Goal: Transaction & Acquisition: Purchase product/service

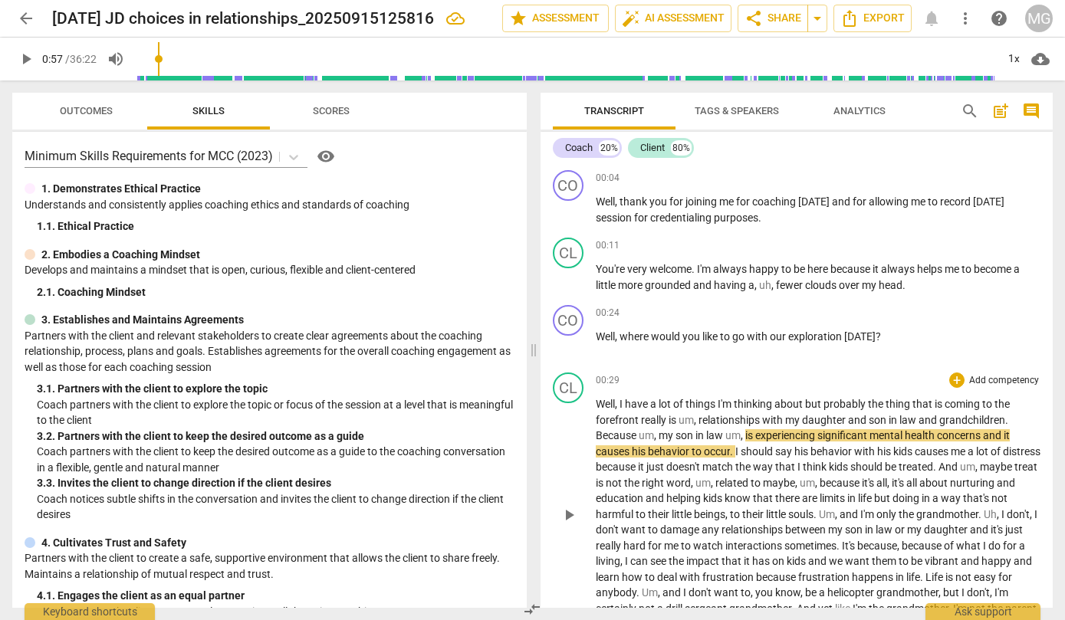
scroll to position [87, 0]
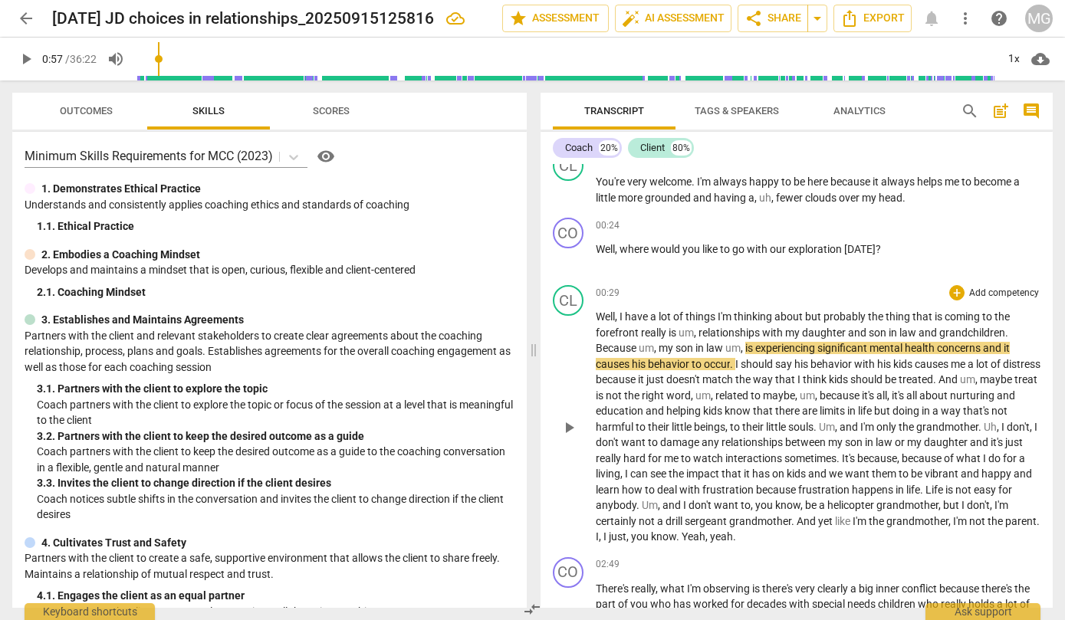
click at [604, 320] on span "Well" at bounding box center [605, 316] width 19 height 12
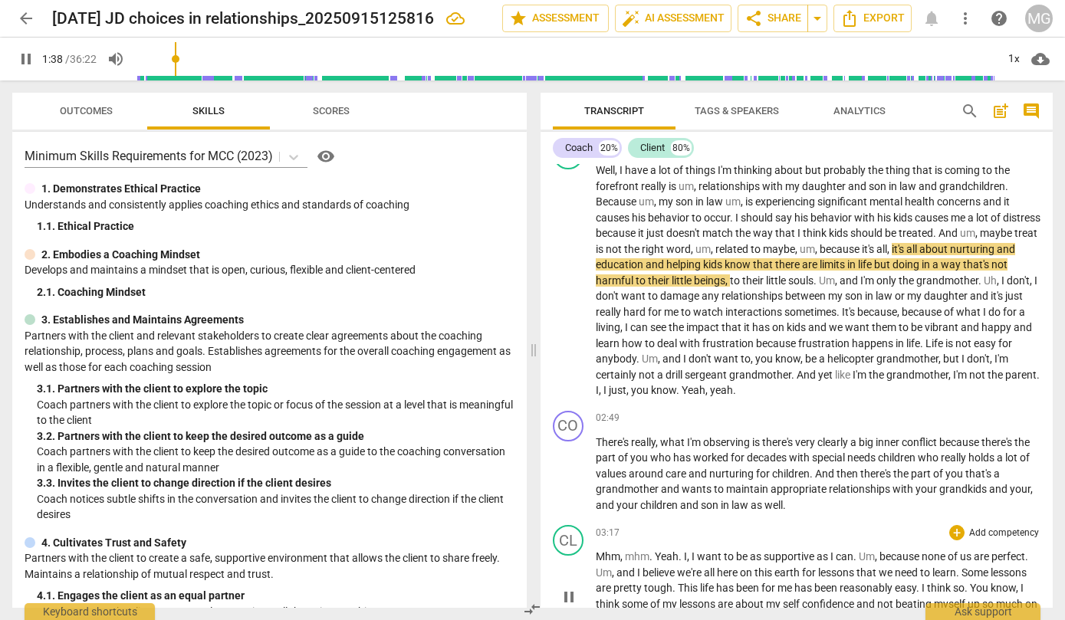
scroll to position [262, 0]
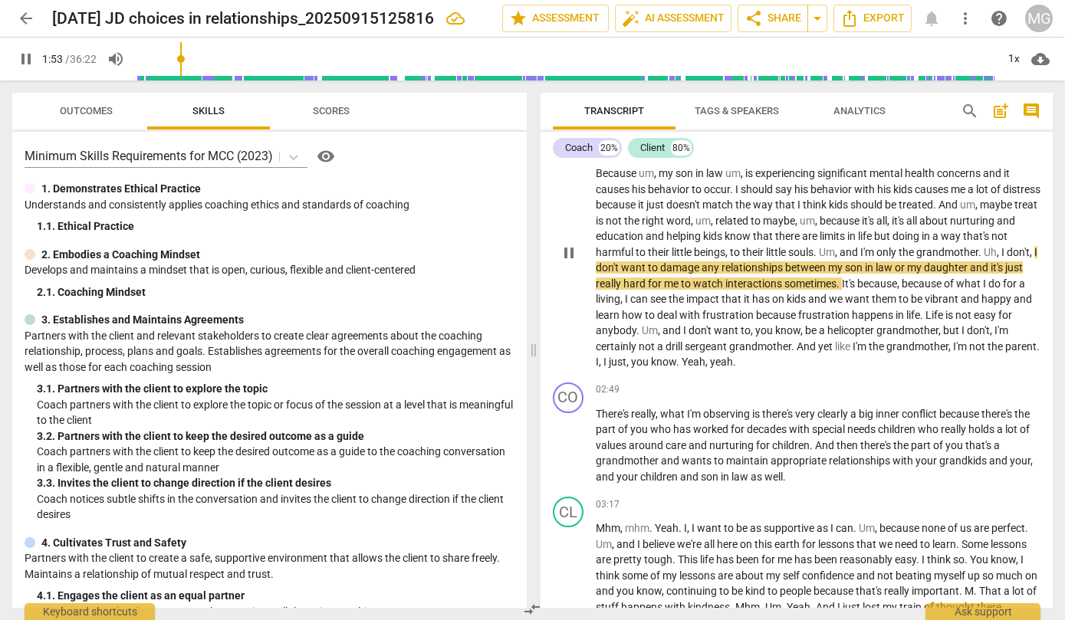
click at [1031, 252] on p "Well , I have a lot of things I'm thinking about but probably the thing that is…" at bounding box center [818, 252] width 445 height 236
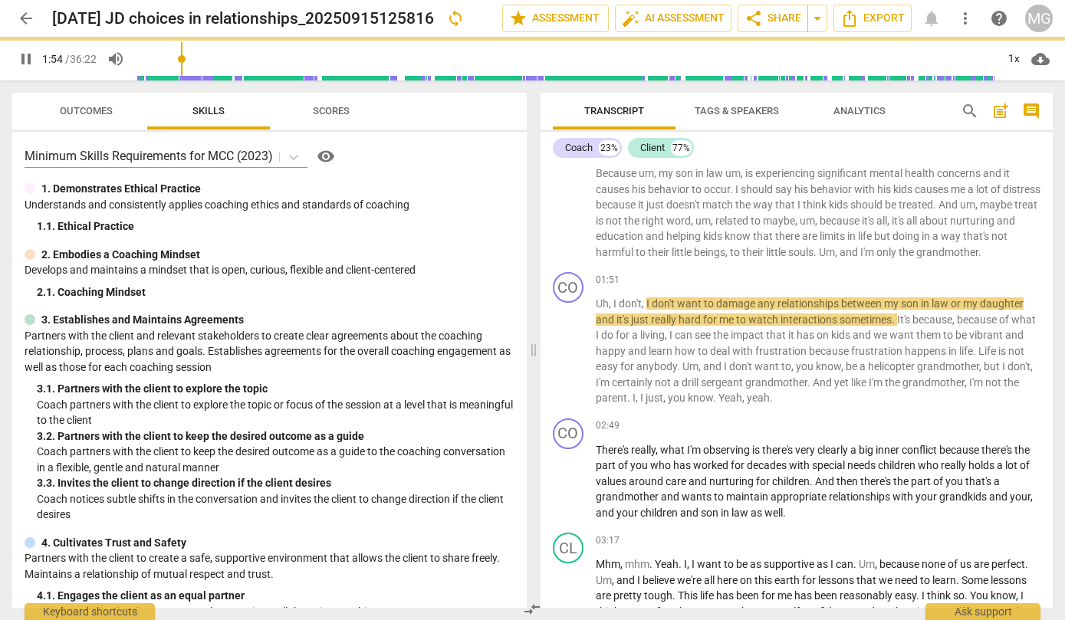
scroll to position [298, 0]
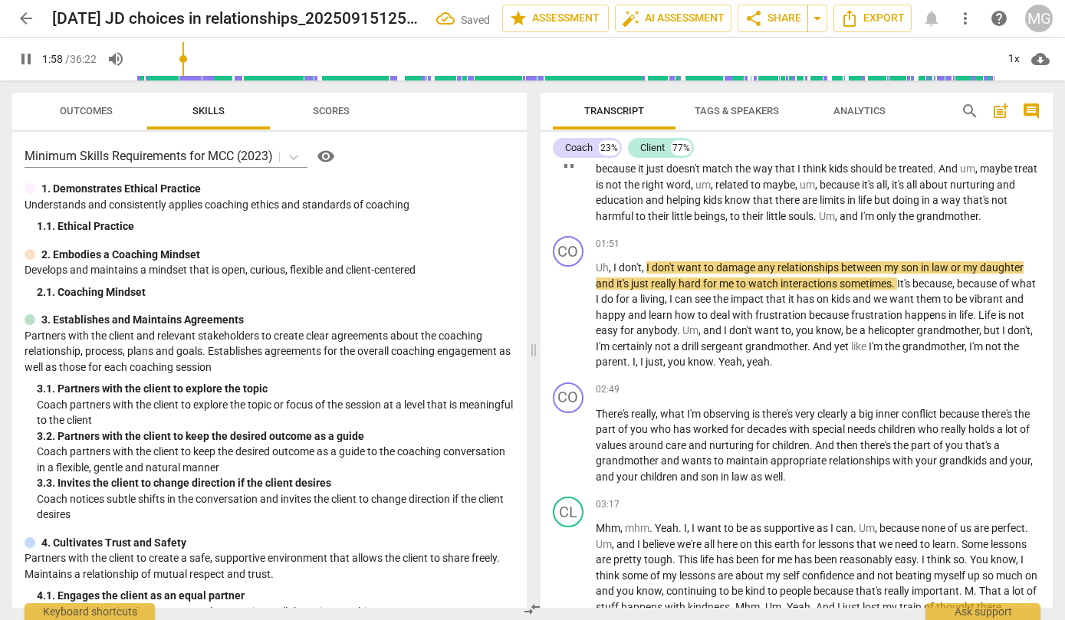
click at [1035, 213] on p "Well , I have a lot of things I'm thinking about but probably the thing that is…" at bounding box center [818, 161] width 445 height 126
type input "119"
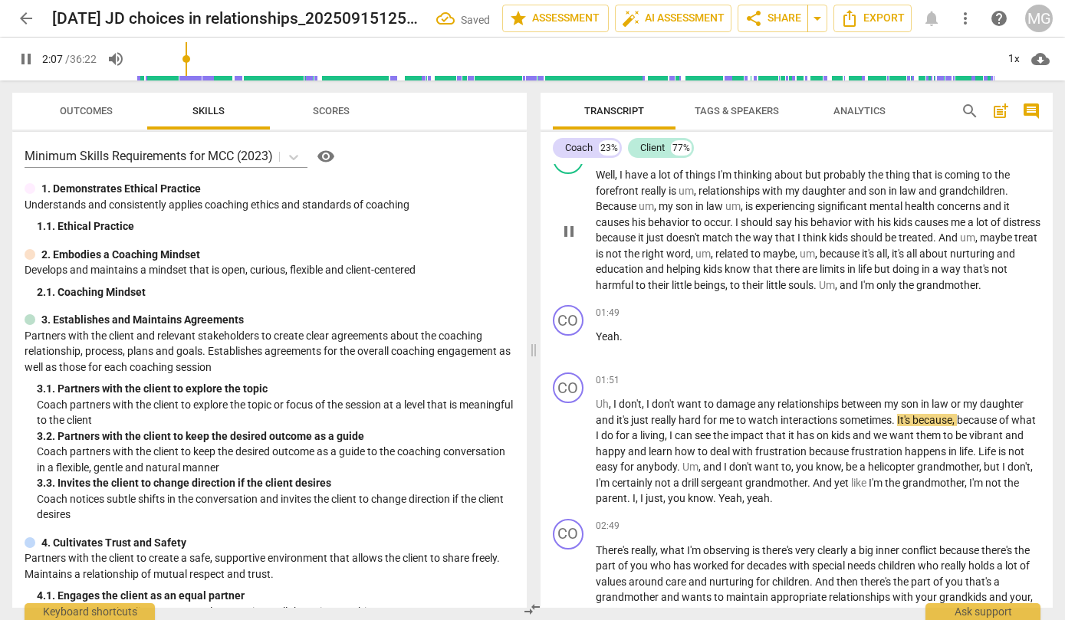
scroll to position [350, 0]
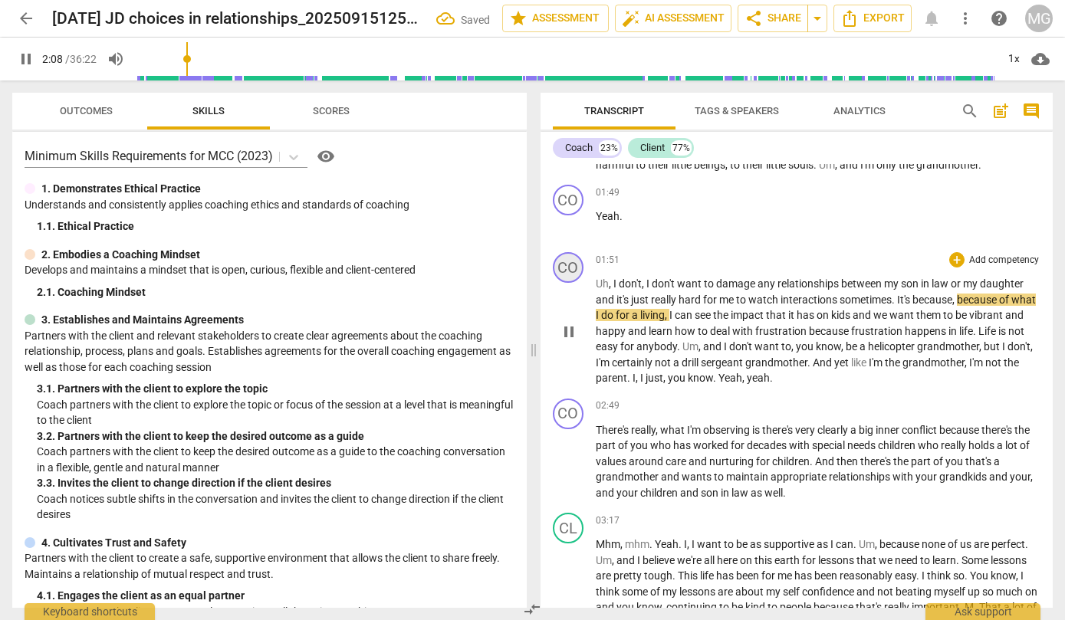
click at [569, 269] on div "CO" at bounding box center [568, 267] width 31 height 31
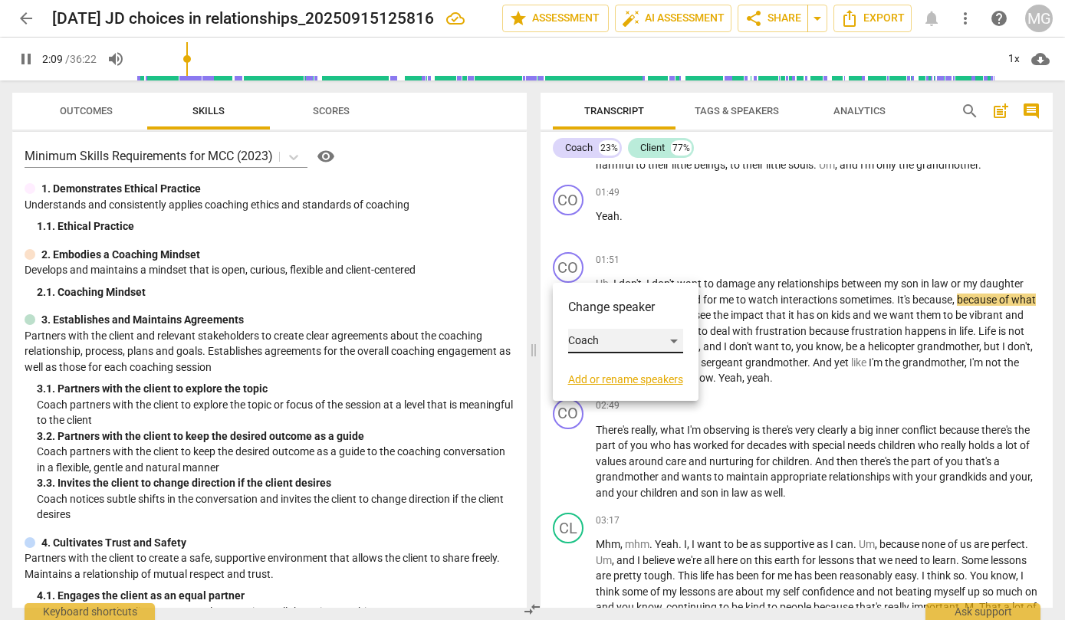
click at [586, 345] on div "Coach" at bounding box center [625, 341] width 115 height 25
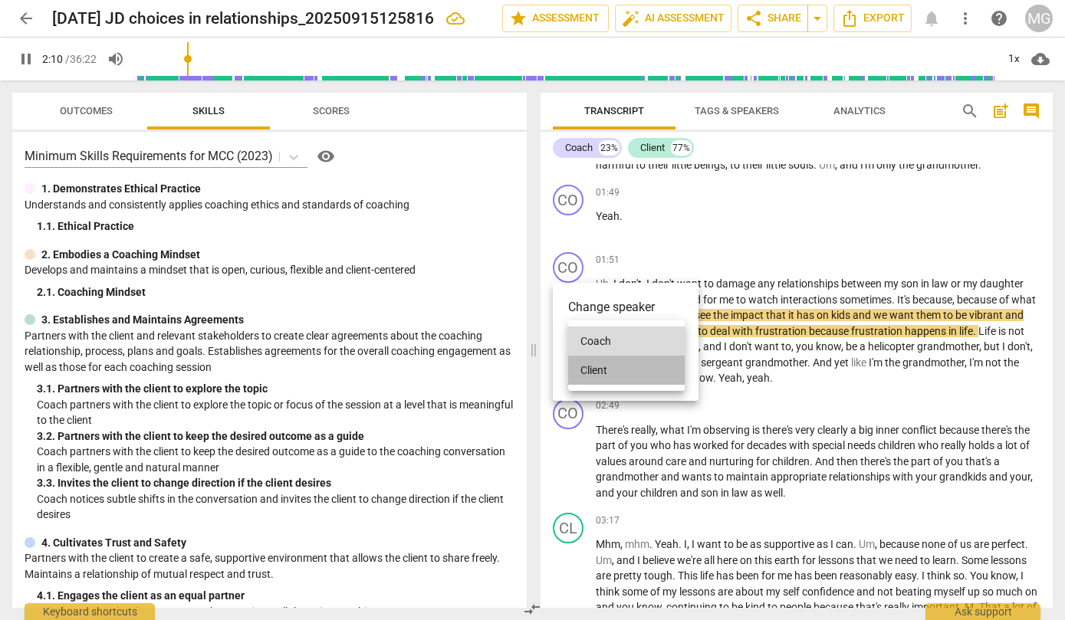
click at [588, 367] on li "Client" at bounding box center [626, 370] width 117 height 29
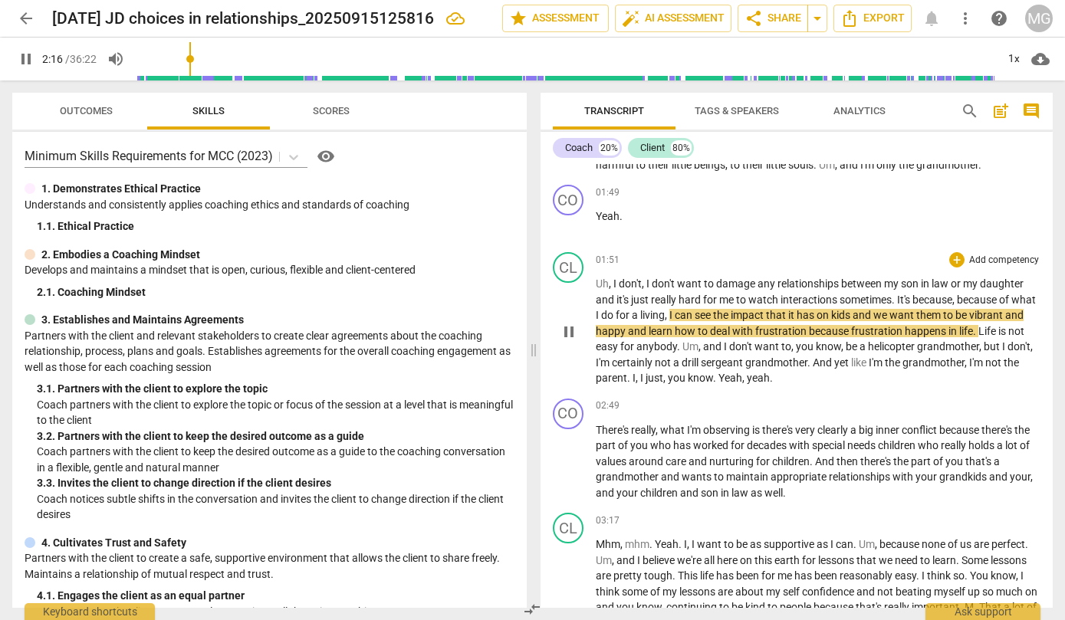
click at [642, 284] on span "," at bounding box center [644, 283] width 5 height 12
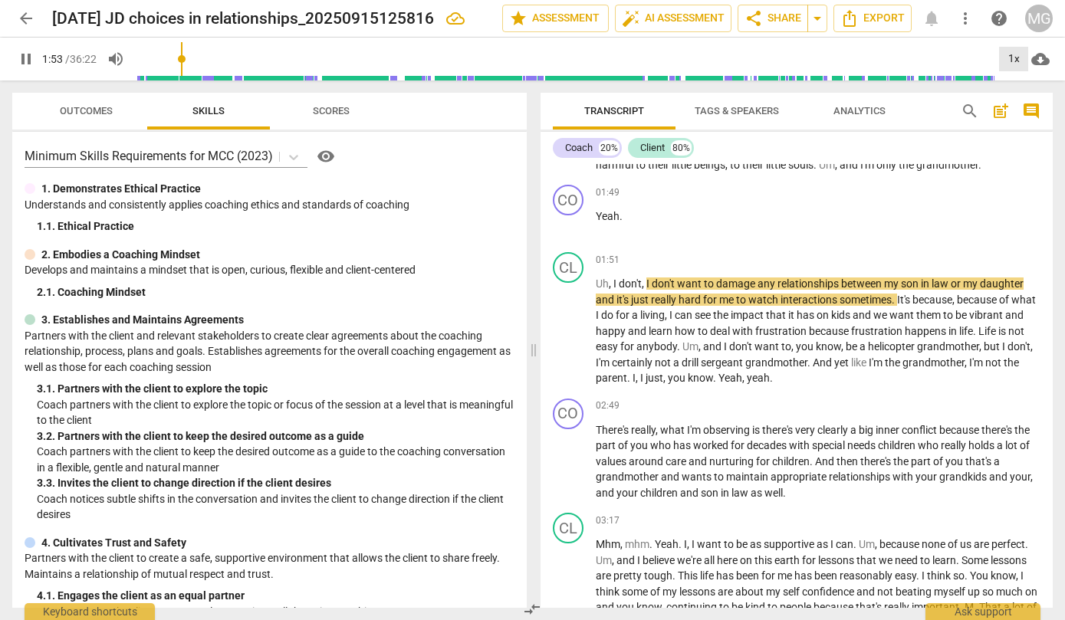
click at [1016, 58] on div "1x" at bounding box center [1013, 59] width 29 height 25
click at [1015, 119] on li "1.25x" at bounding box center [1024, 119] width 51 height 29
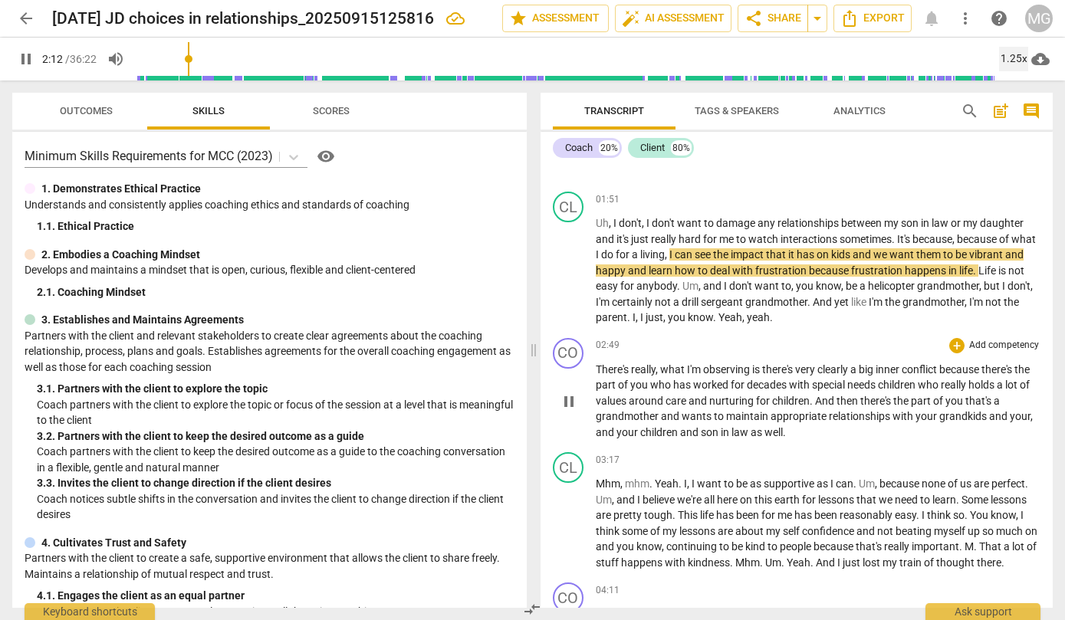
scroll to position [437, 0]
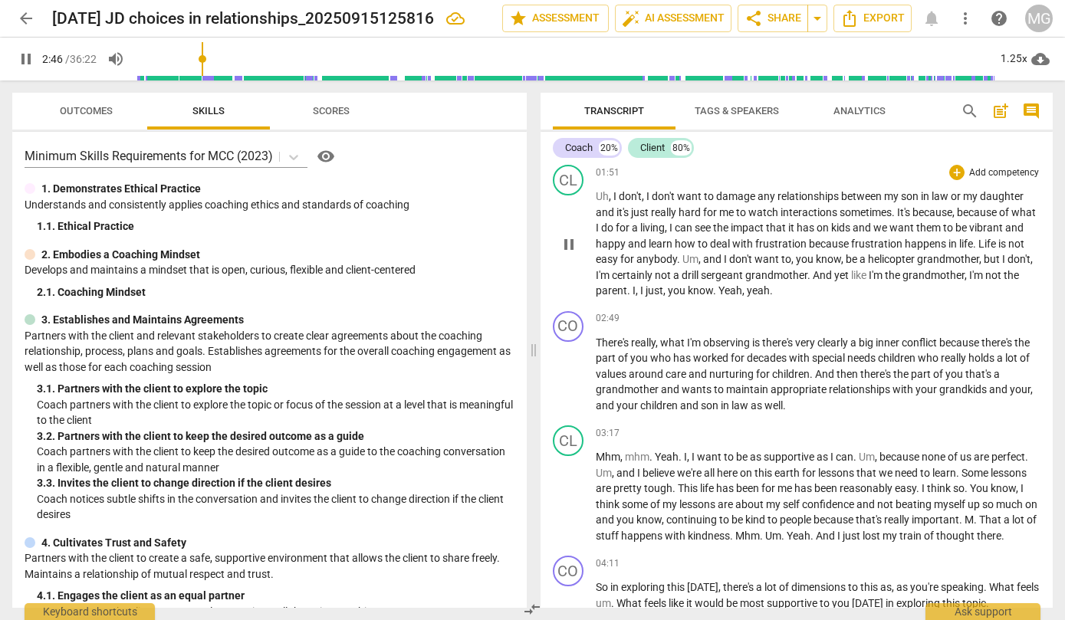
click at [797, 291] on p "Uh , I don't , I don't want to damage any relationships between my son in law o…" at bounding box center [818, 244] width 445 height 110
type input "168"
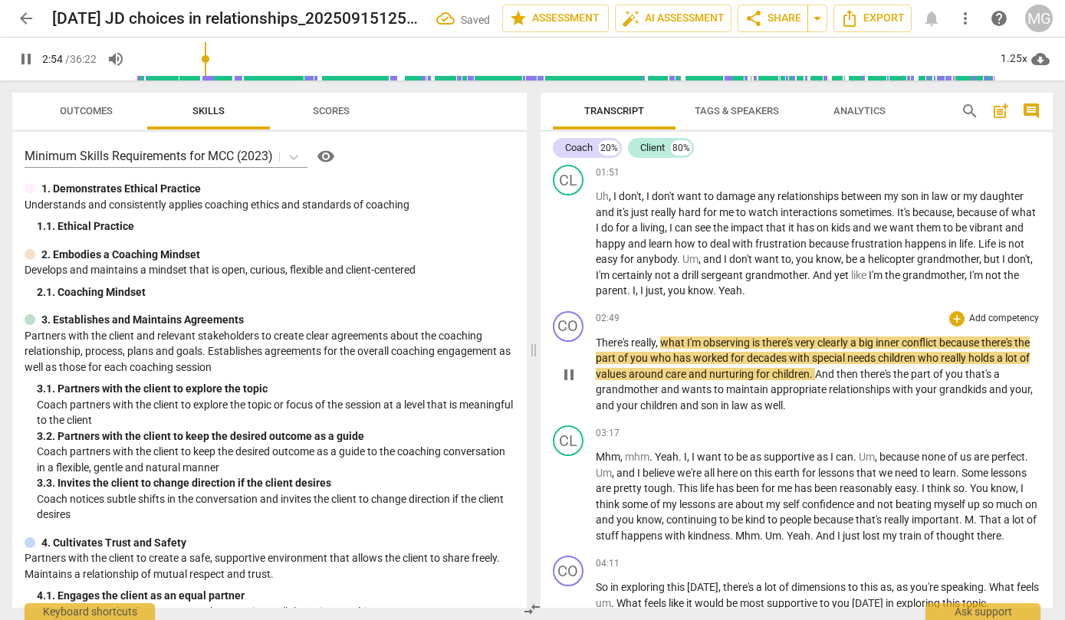
click at [597, 343] on span "There's" at bounding box center [613, 343] width 35 height 12
type input "176"
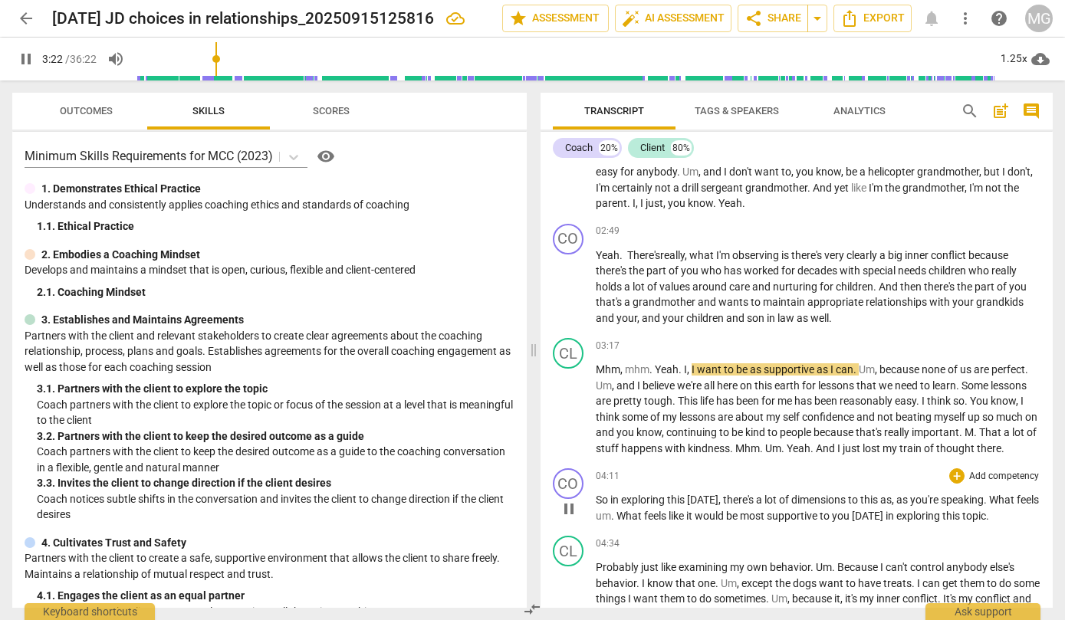
scroll to position [612, 0]
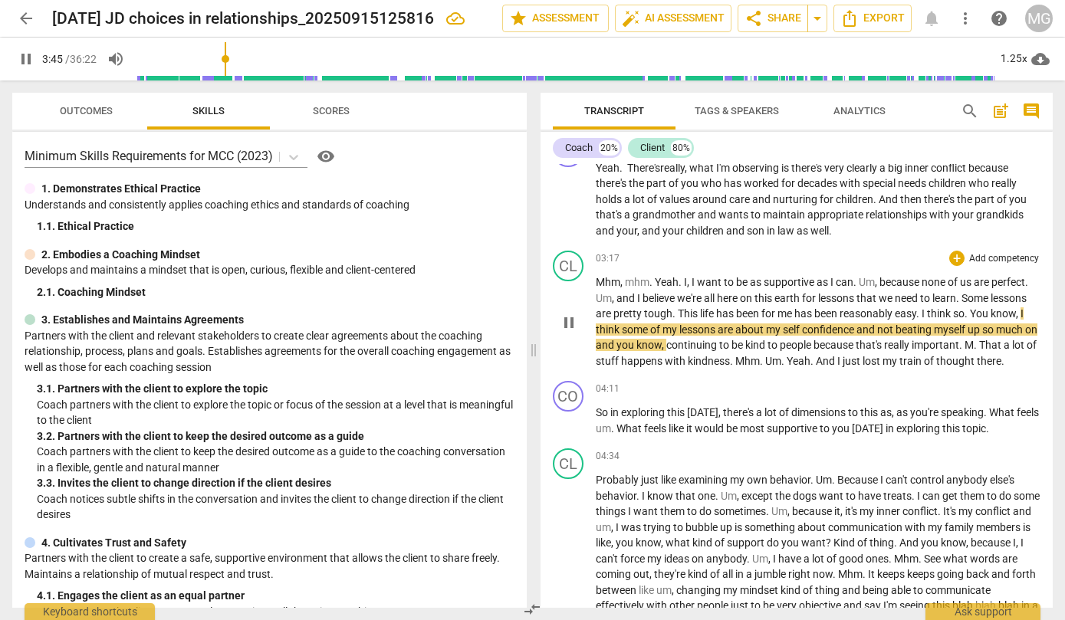
click at [921, 312] on span "." at bounding box center [918, 313] width 5 height 12
type input "228"
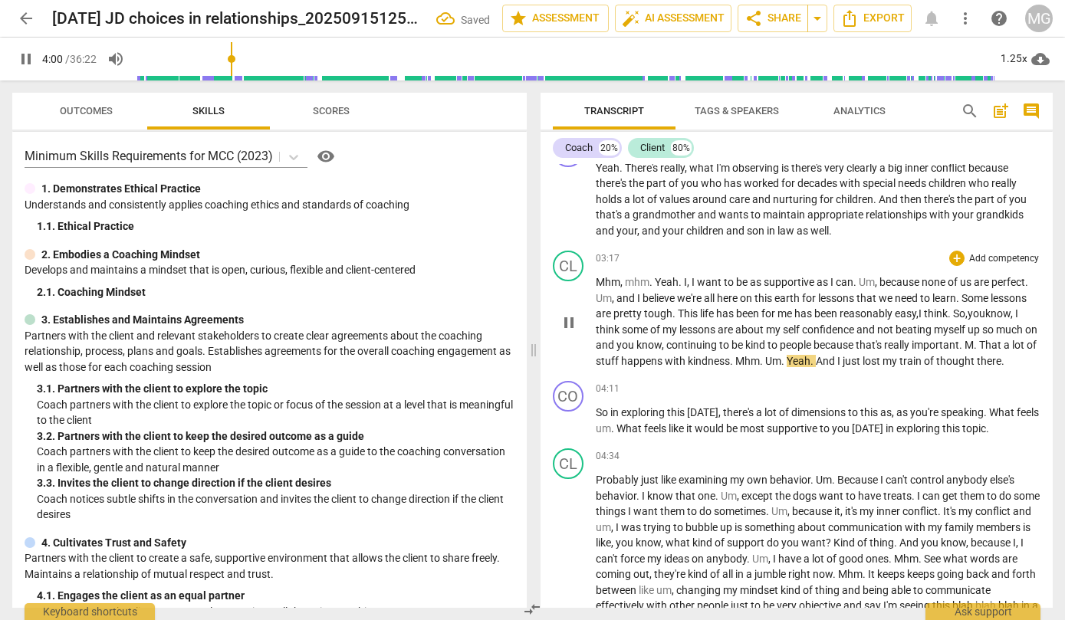
click at [934, 315] on span "think. So," at bounding box center [946, 313] width 44 height 12
click at [933, 314] on span "think. So," at bounding box center [946, 313] width 44 height 12
click at [979, 341] on span "." at bounding box center [976, 345] width 5 height 12
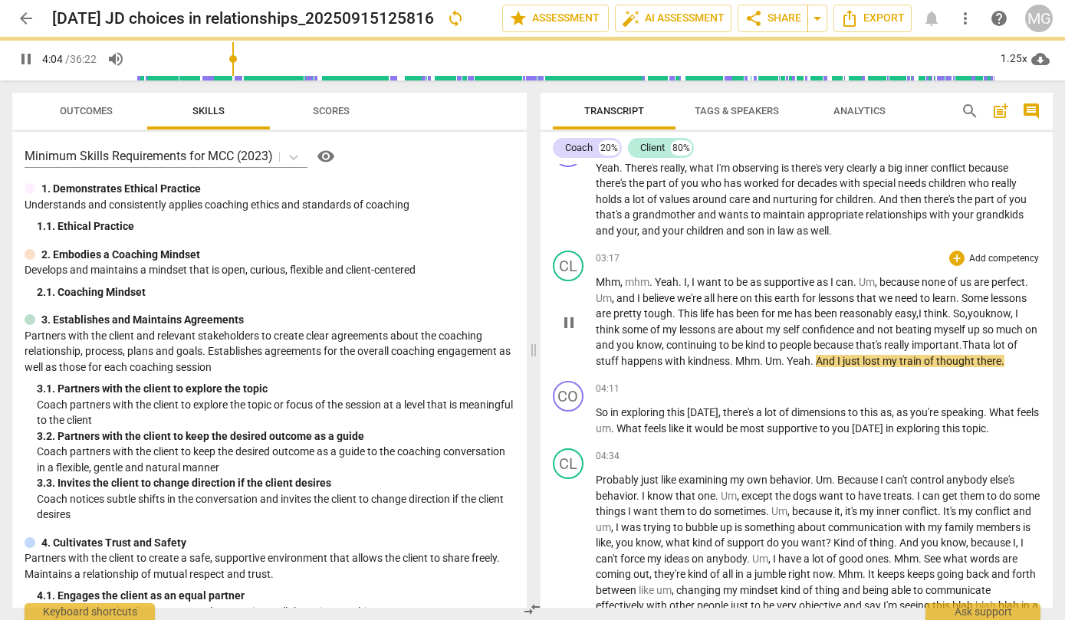
click at [745, 350] on span "be" at bounding box center [738, 345] width 14 height 12
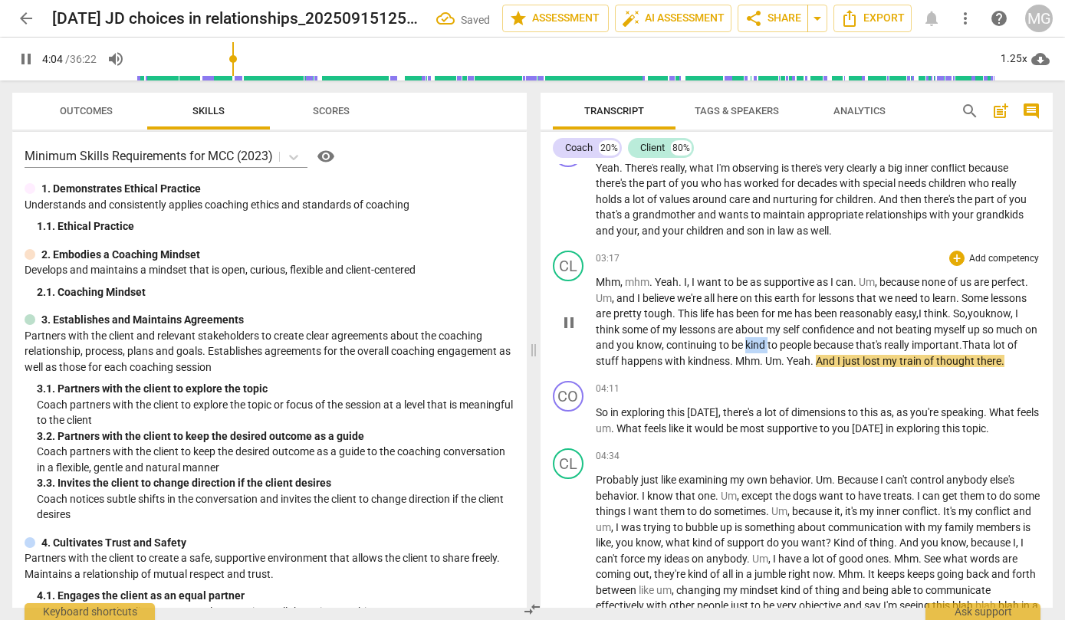
click at [745, 350] on span "be" at bounding box center [738, 345] width 14 height 12
click at [736, 360] on span "Mhm" at bounding box center [747, 361] width 25 height 12
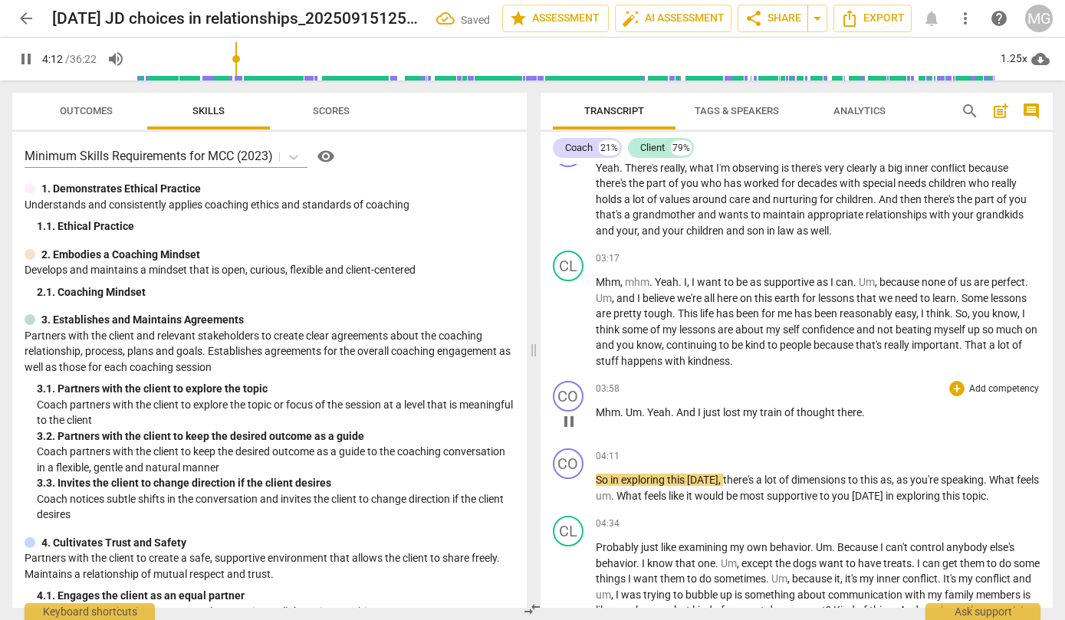
click at [628, 412] on span "Um" at bounding box center [633, 412] width 16 height 12
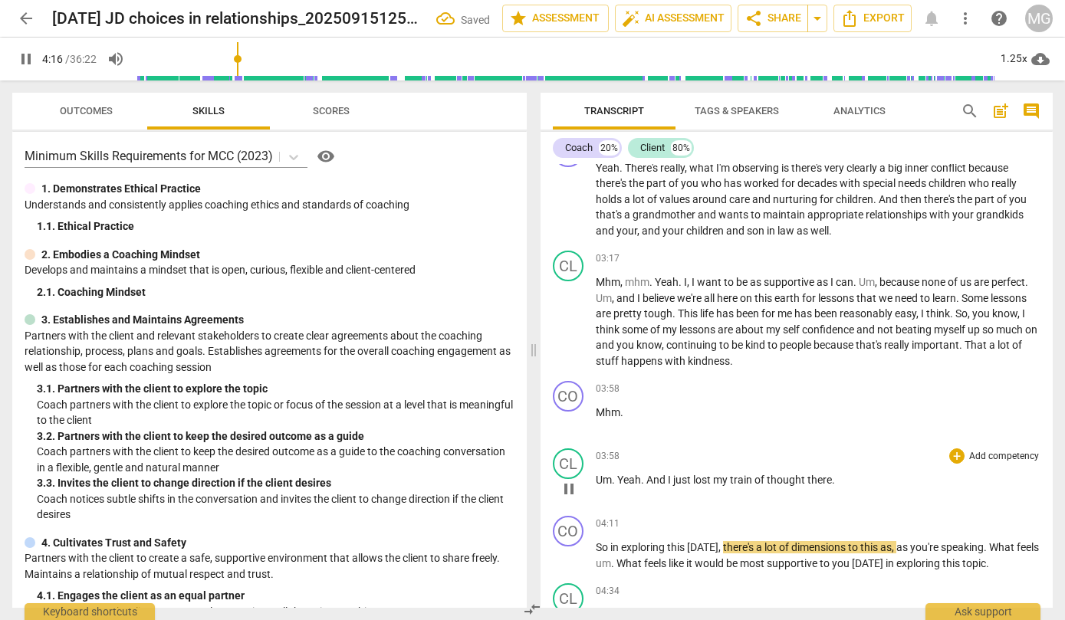
click at [601, 481] on span "Um" at bounding box center [604, 480] width 16 height 12
click at [601, 482] on span "Um" at bounding box center [604, 480] width 16 height 12
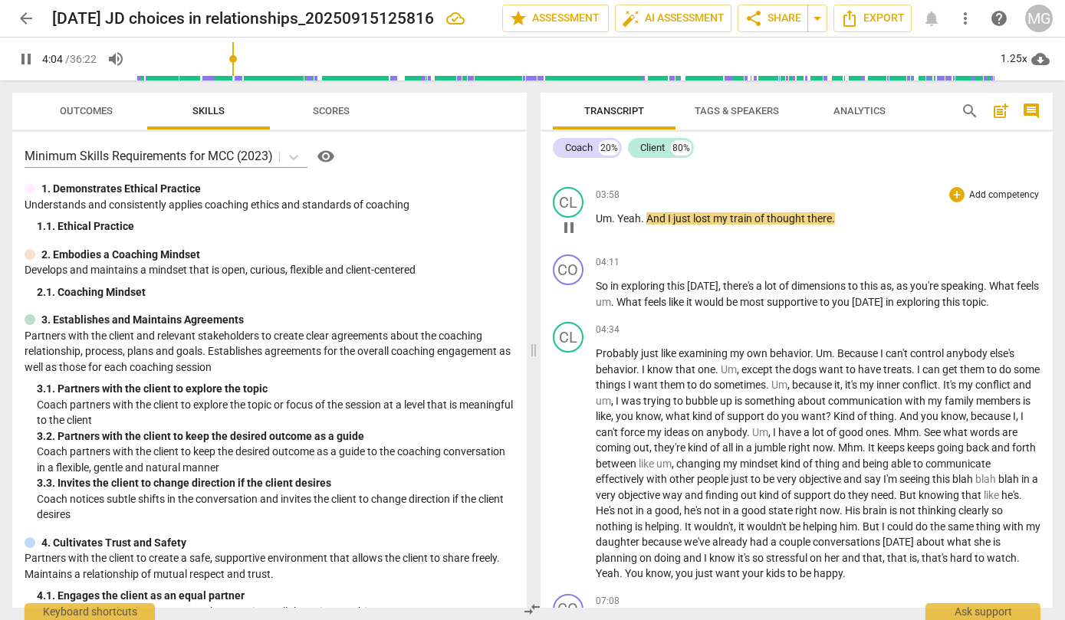
scroll to position [874, 0]
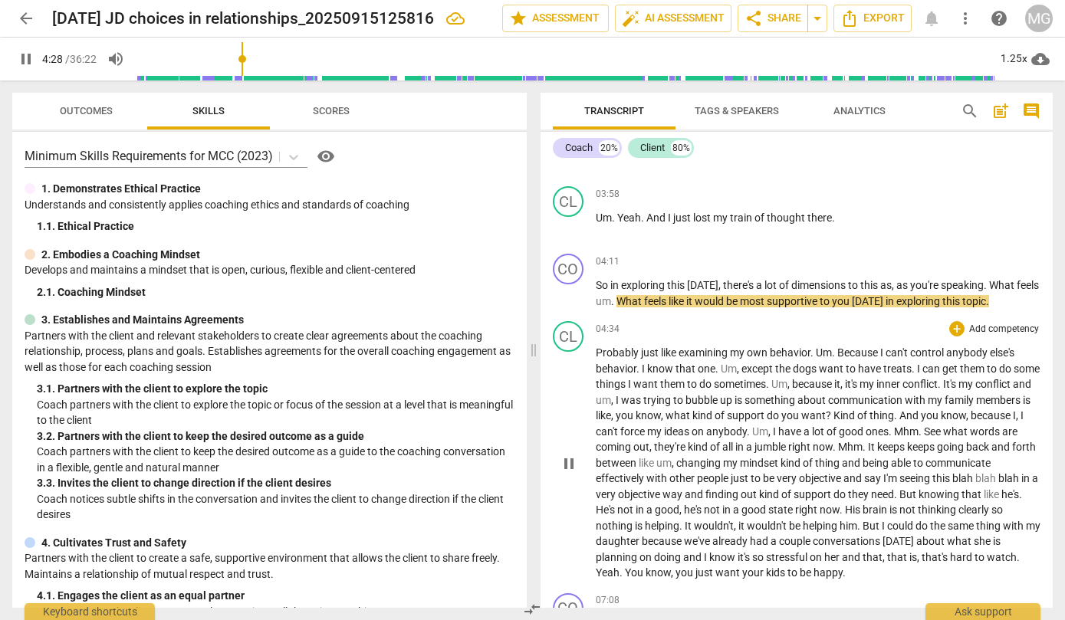
drag, startPoint x: 622, startPoint y: 300, endPoint x: 686, endPoint y: 356, distance: 84.7
click at [623, 300] on span "What" at bounding box center [630, 301] width 28 height 12
type input "270"
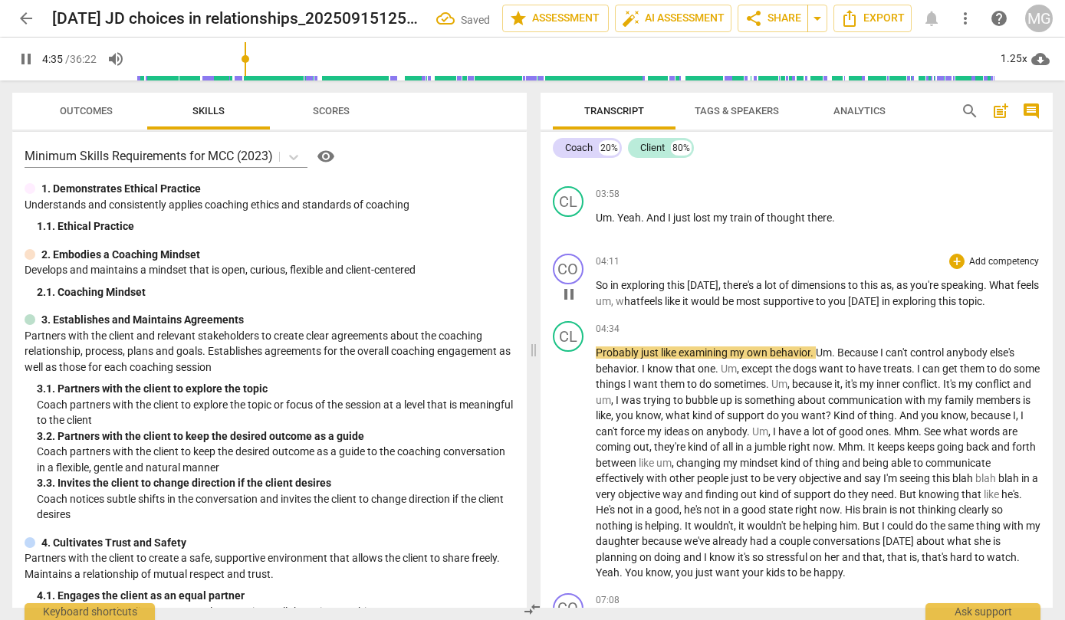
click at [993, 301] on p "So in exploring this [DATE] , there's a lot of dimensions to this as , as you'r…" at bounding box center [818, 292] width 445 height 31
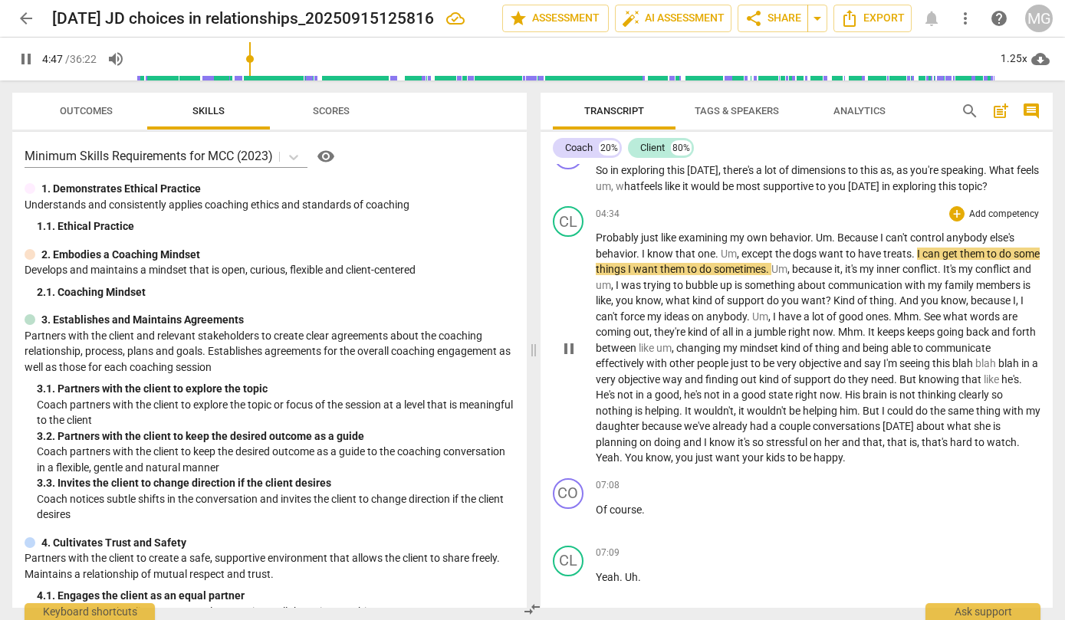
scroll to position [961, 0]
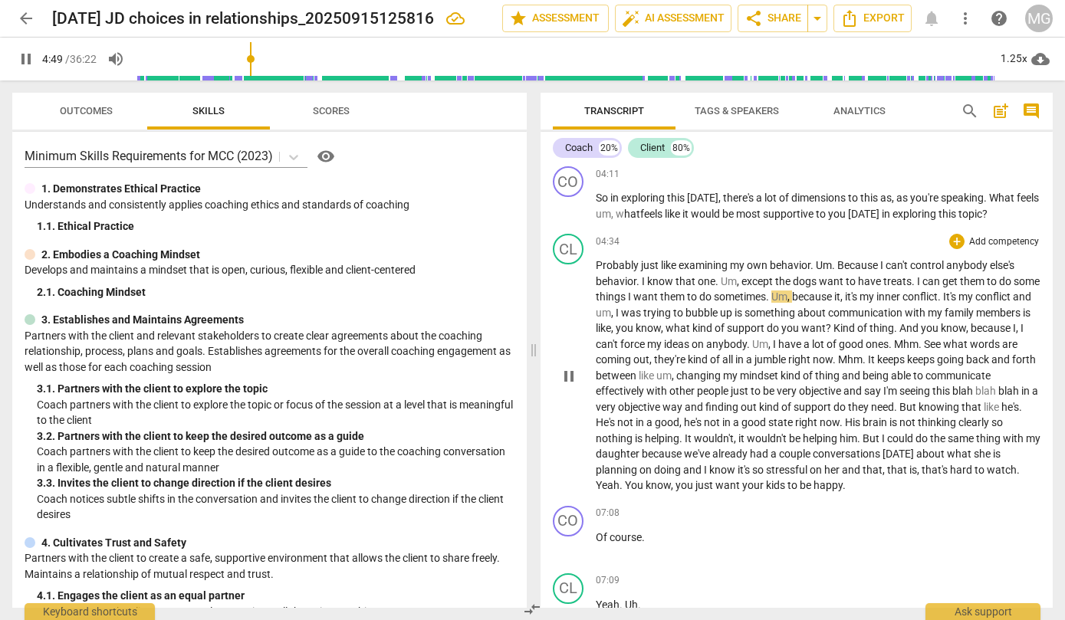
click at [569, 376] on span "pause" at bounding box center [569, 376] width 18 height 18
click at [775, 296] on span "Um" at bounding box center [779, 297] width 16 height 12
click at [689, 292] on span "to" at bounding box center [693, 297] width 12 height 12
click at [771, 297] on span "." at bounding box center [768, 297] width 5 height 12
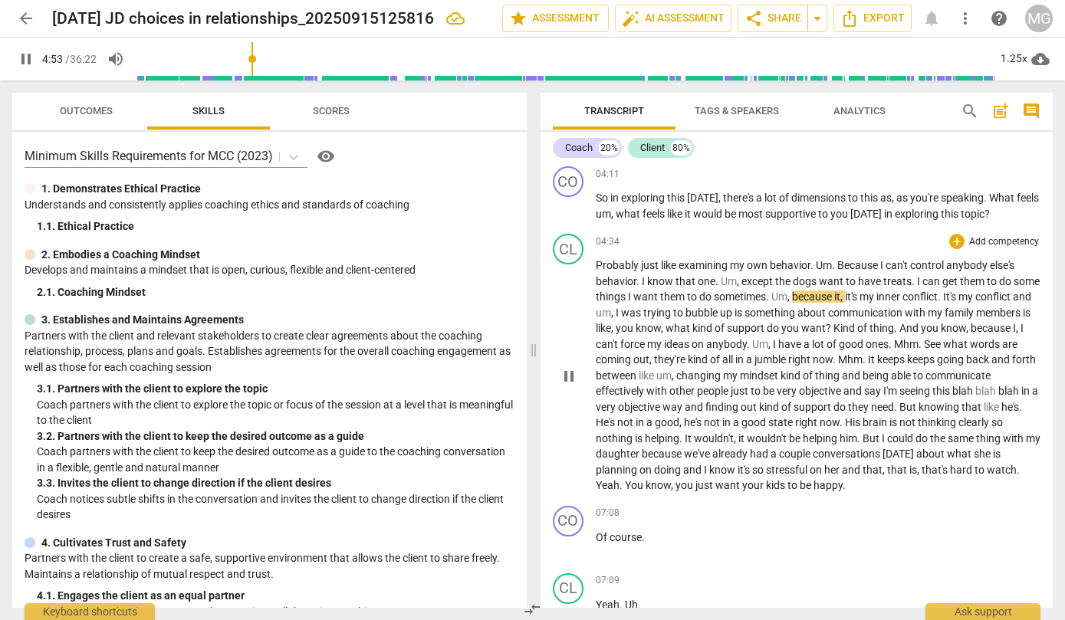
type input "294"
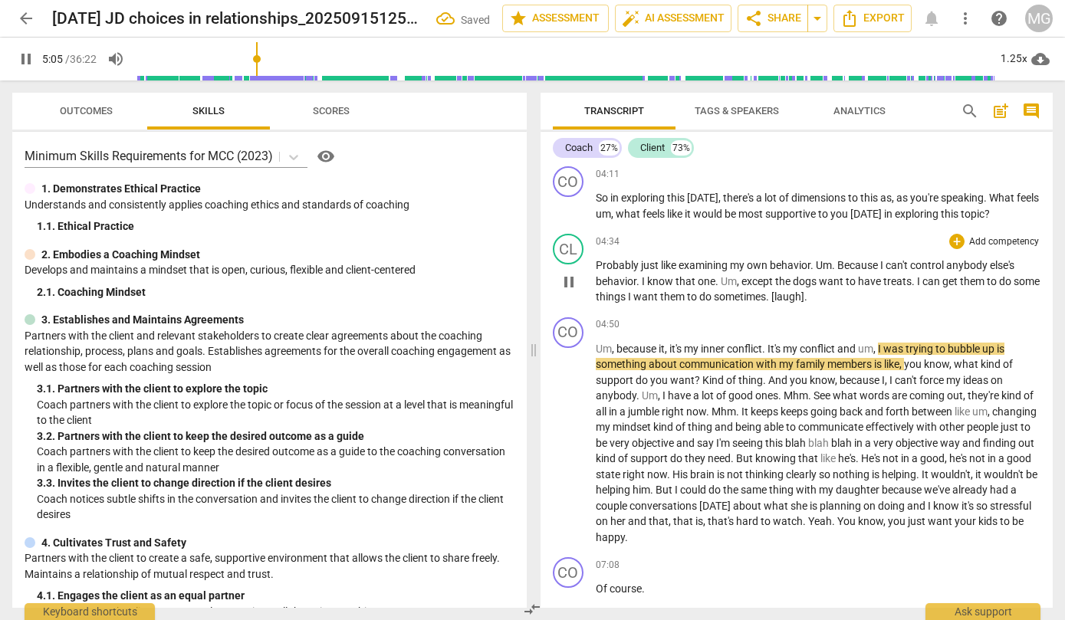
click at [820, 299] on p "Probably just like examining my own behavior . Um . Because I can't control any…" at bounding box center [818, 282] width 445 height 48
click at [599, 347] on span "Um" at bounding box center [604, 349] width 16 height 12
type input "313"
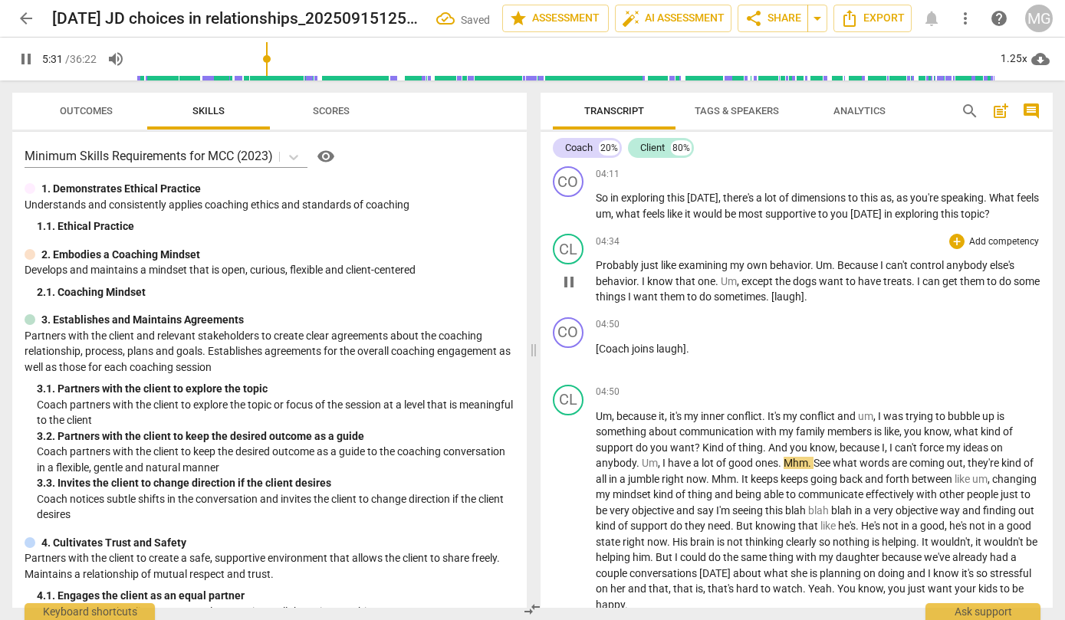
click at [626, 282] on span "behavior" at bounding box center [616, 281] width 41 height 12
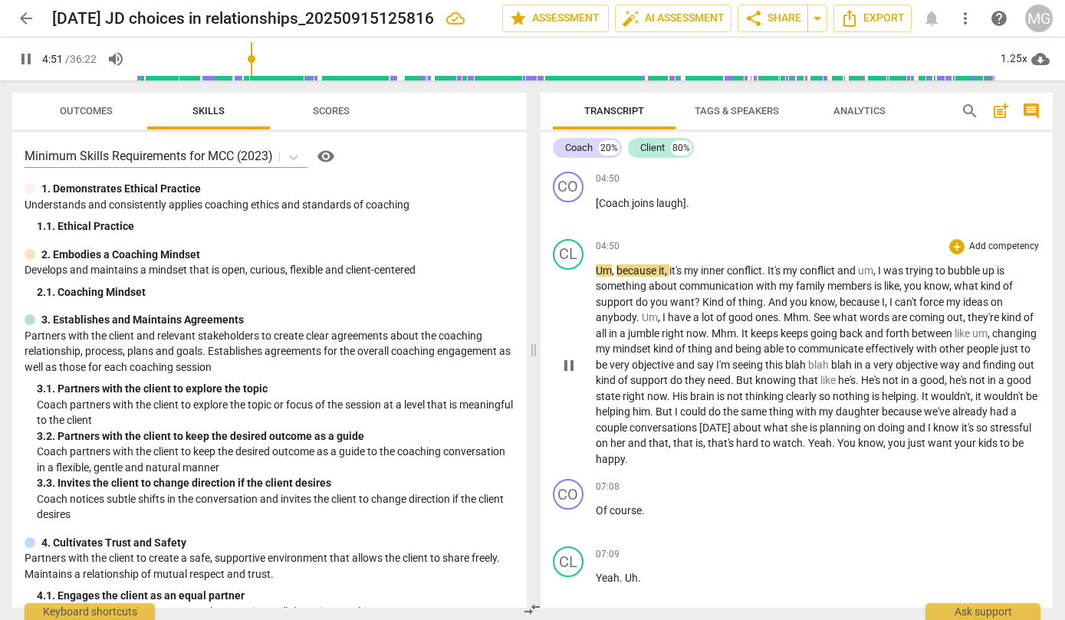
scroll to position [1136, 0]
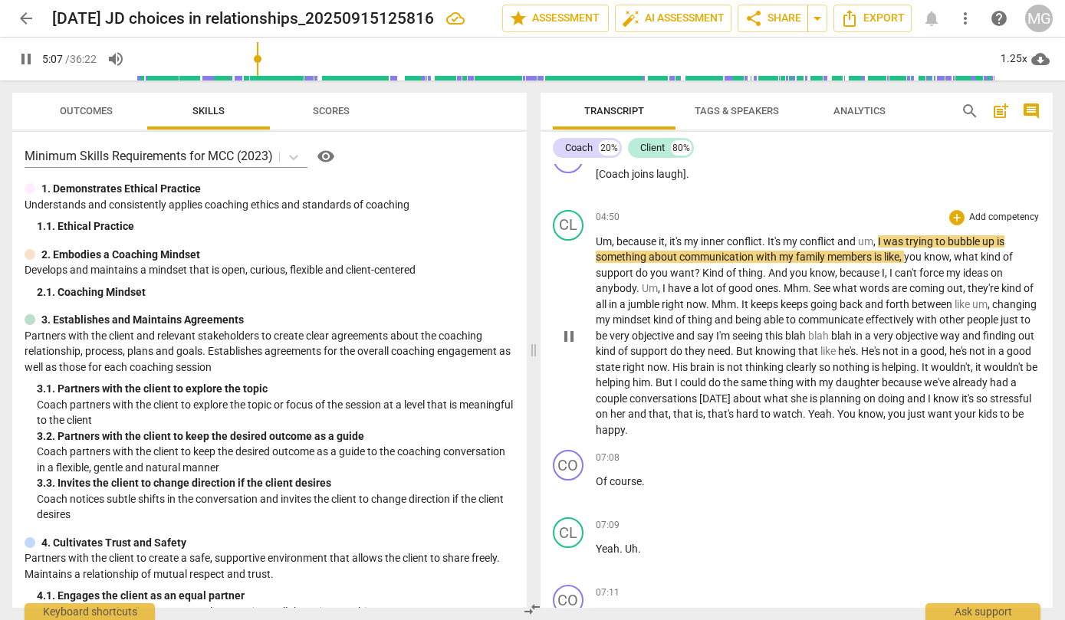
click at [878, 241] on span "," at bounding box center [875, 241] width 5 height 12
type input "310"
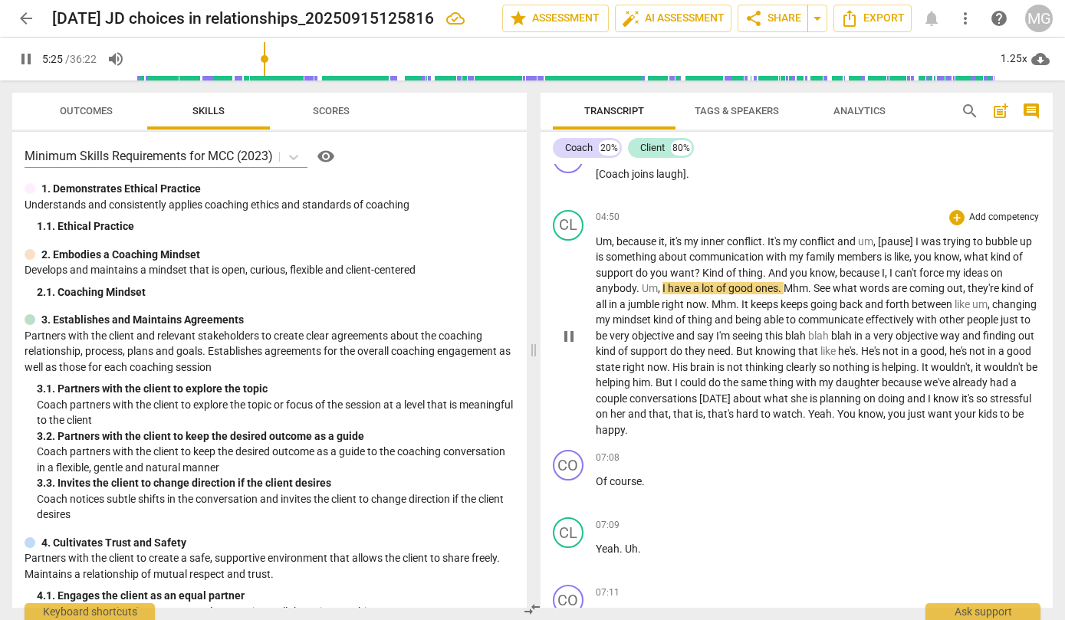
scroll to position [1223, 0]
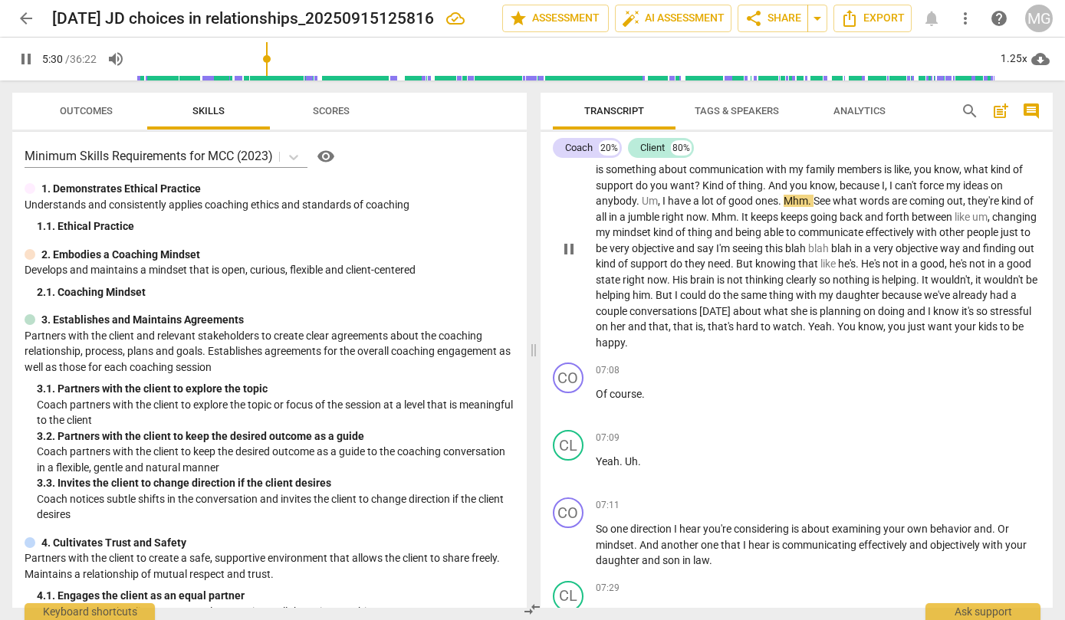
click at [785, 199] on span "Mhm" at bounding box center [795, 201] width 25 height 12
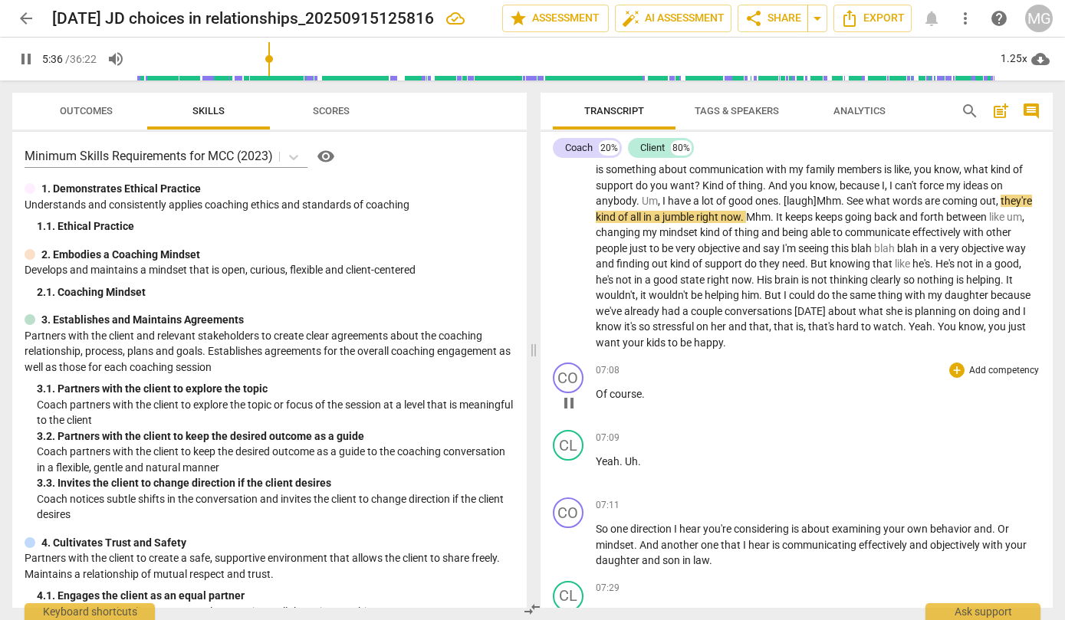
scroll to position [1259, 0]
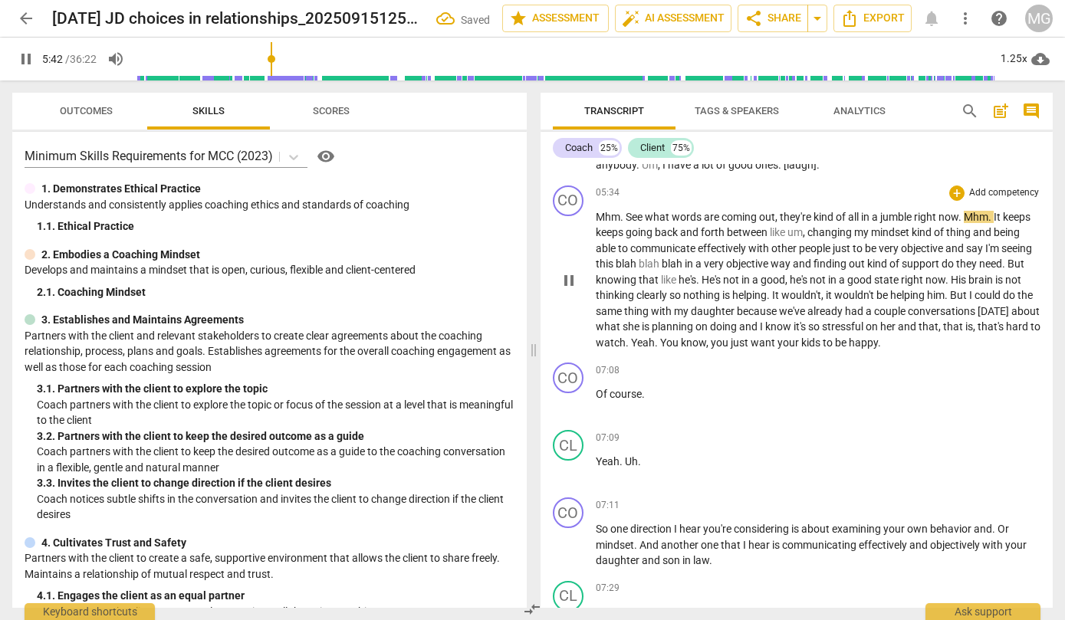
click at [597, 218] on span "Mhm" at bounding box center [608, 217] width 25 height 12
type input "344"
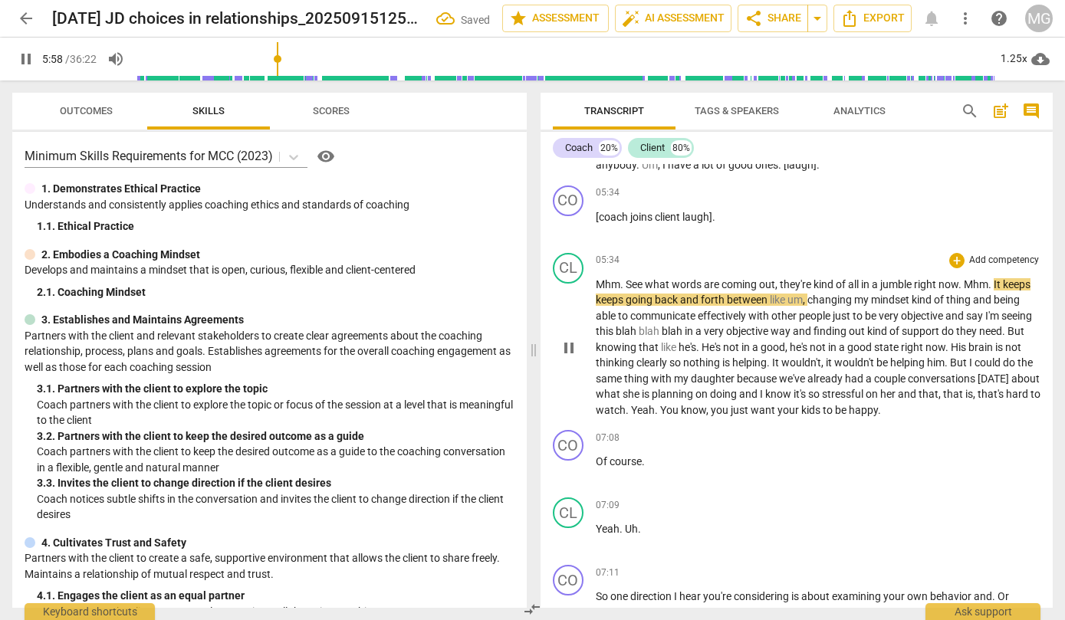
click at [968, 286] on span "Mhm" at bounding box center [976, 284] width 25 height 12
type input "360"
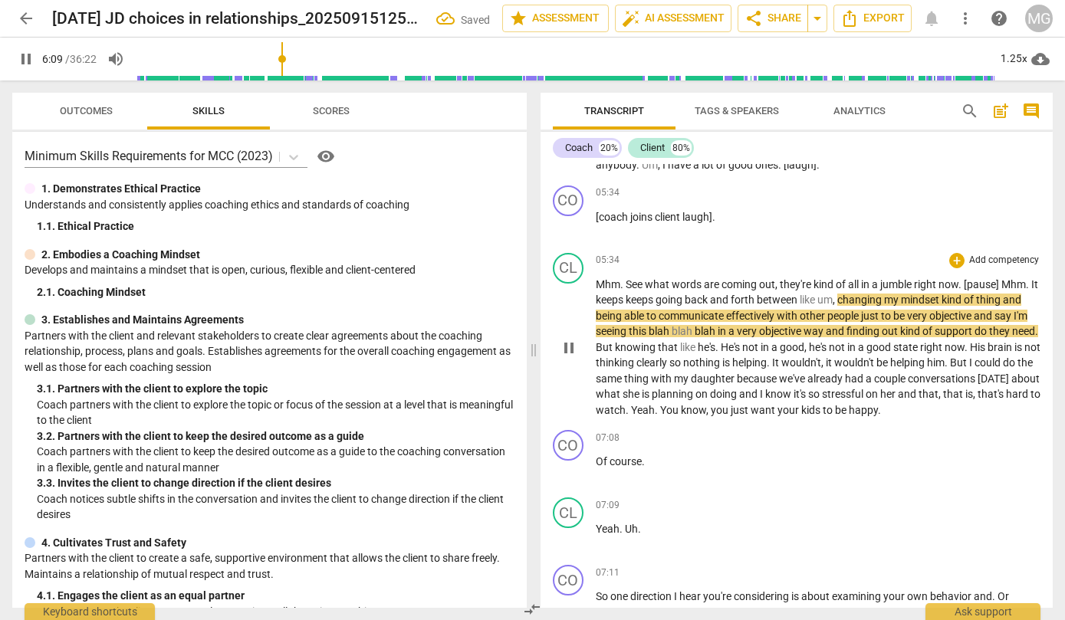
click at [632, 279] on span "See" at bounding box center [634, 284] width 19 height 12
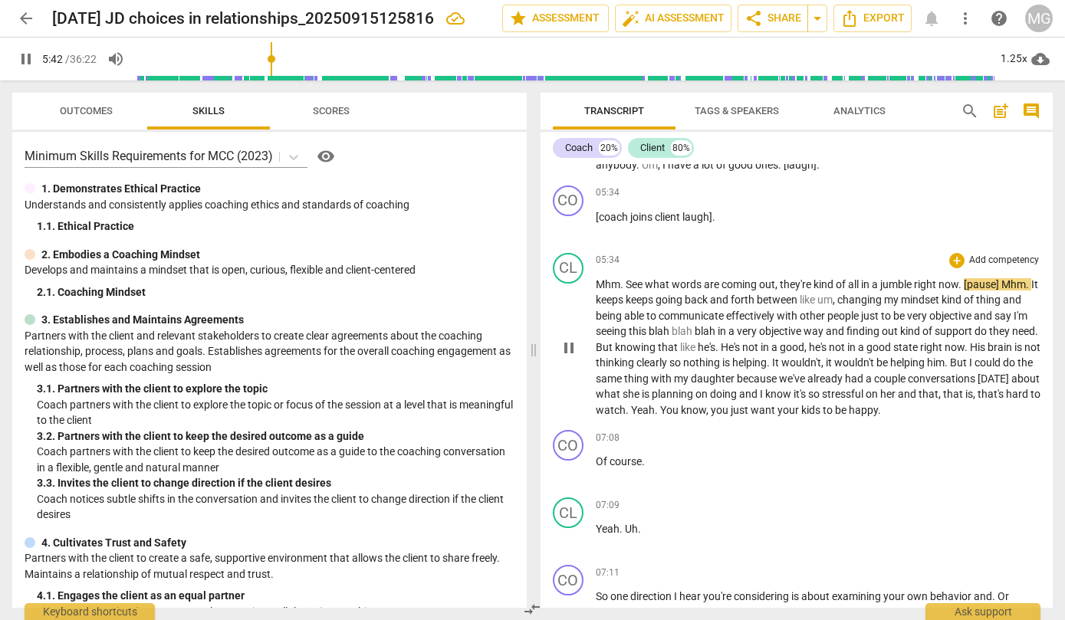
click at [1031, 286] on span "." at bounding box center [1028, 284] width 5 height 12
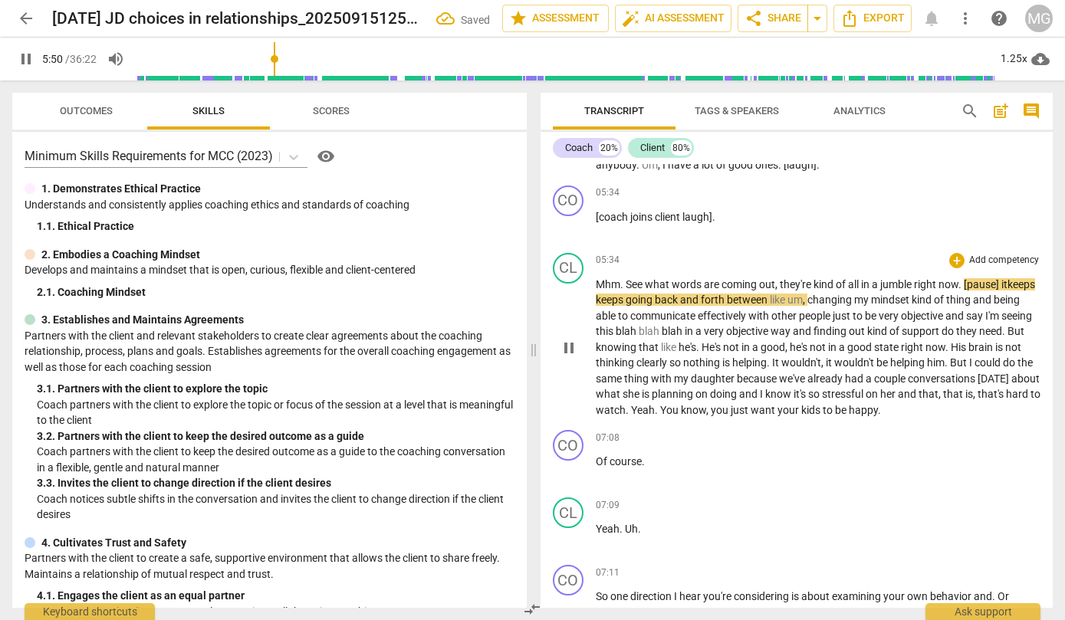
click at [1016, 288] on p "Mhm . See what words are coming out , they're kind of all in a jumble right now…" at bounding box center [818, 348] width 445 height 142
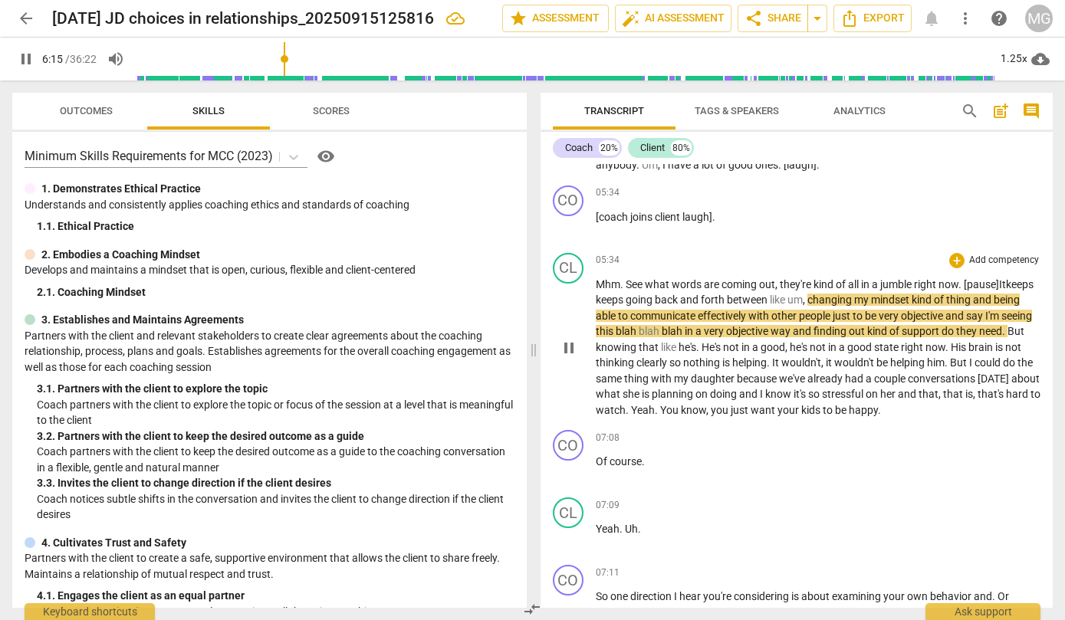
click at [566, 346] on span "pause" at bounding box center [569, 348] width 18 height 18
type input "375"
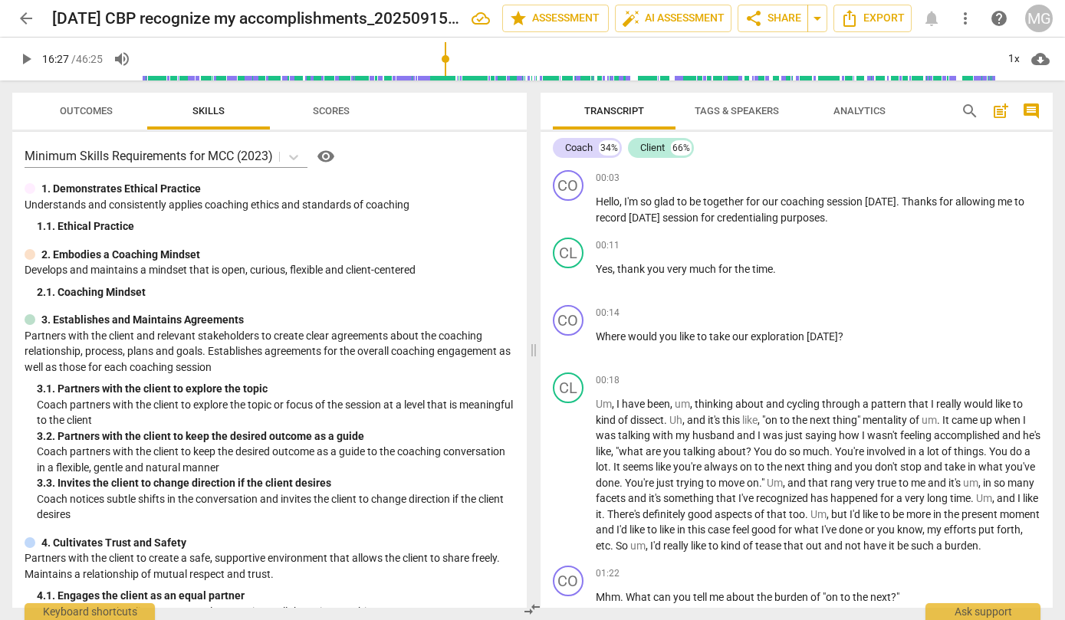
scroll to position [1853, 0]
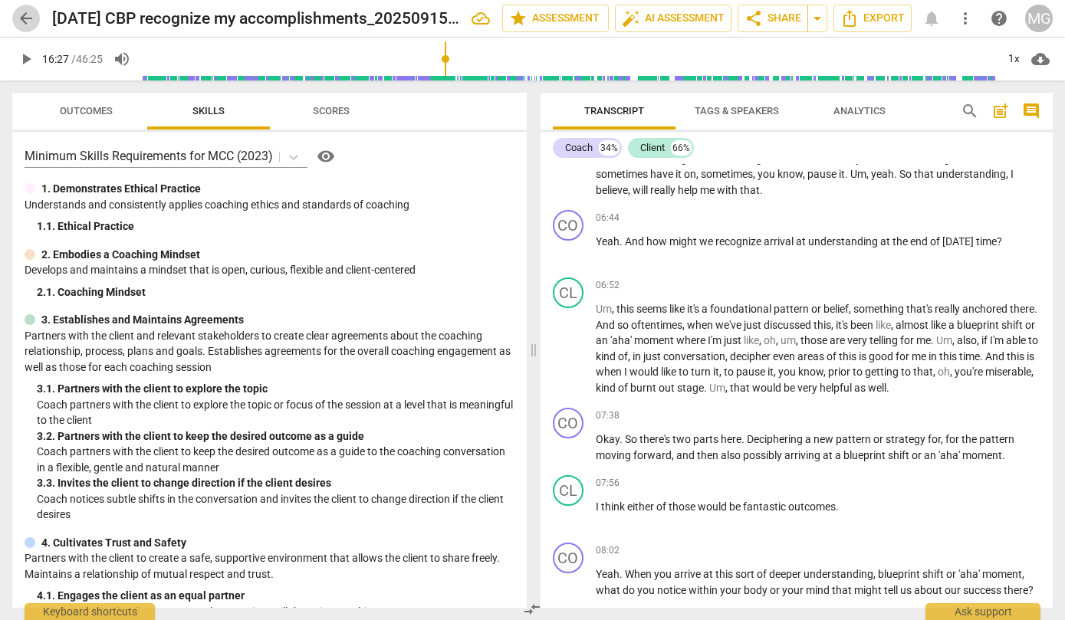
click at [26, 15] on span "arrow_back" at bounding box center [26, 18] width 18 height 18
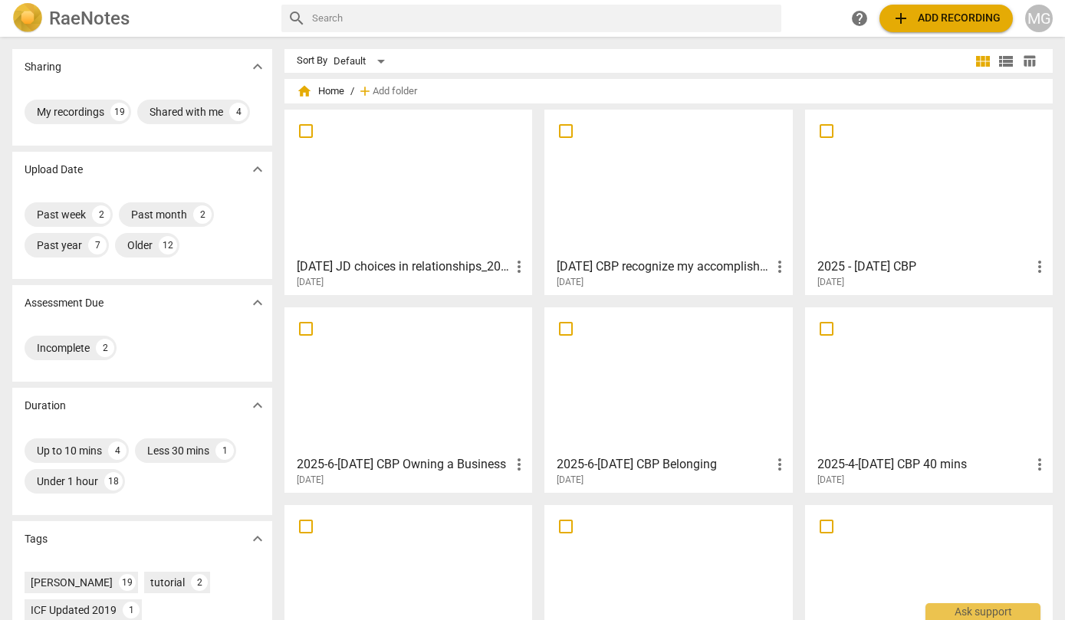
click at [930, 18] on span "add Add recording" at bounding box center [945, 18] width 109 height 18
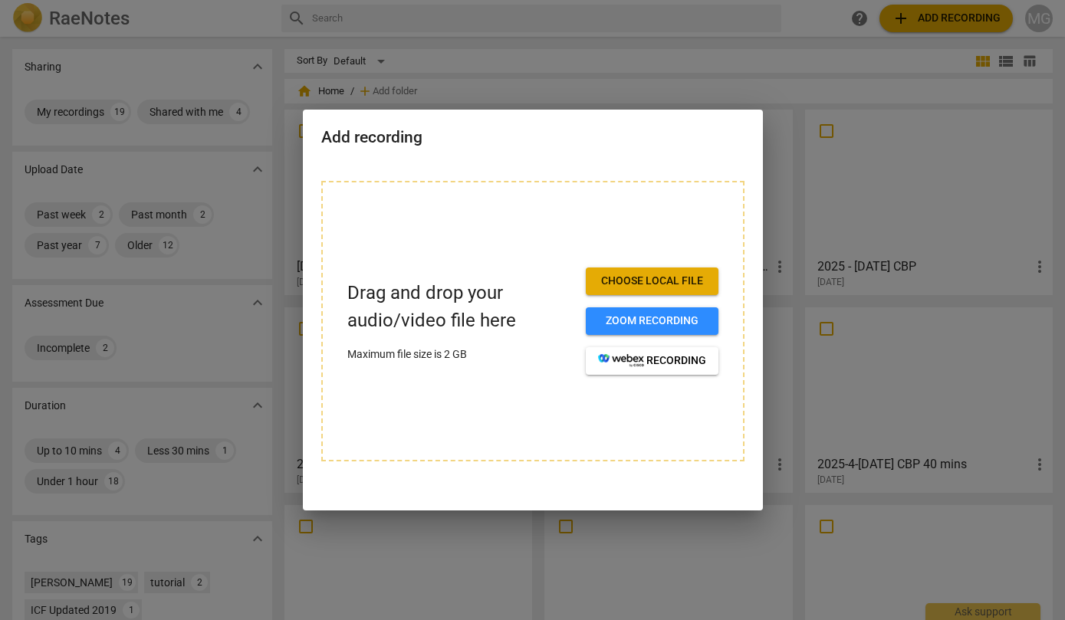
click at [690, 275] on span "Choose local file" at bounding box center [652, 281] width 108 height 15
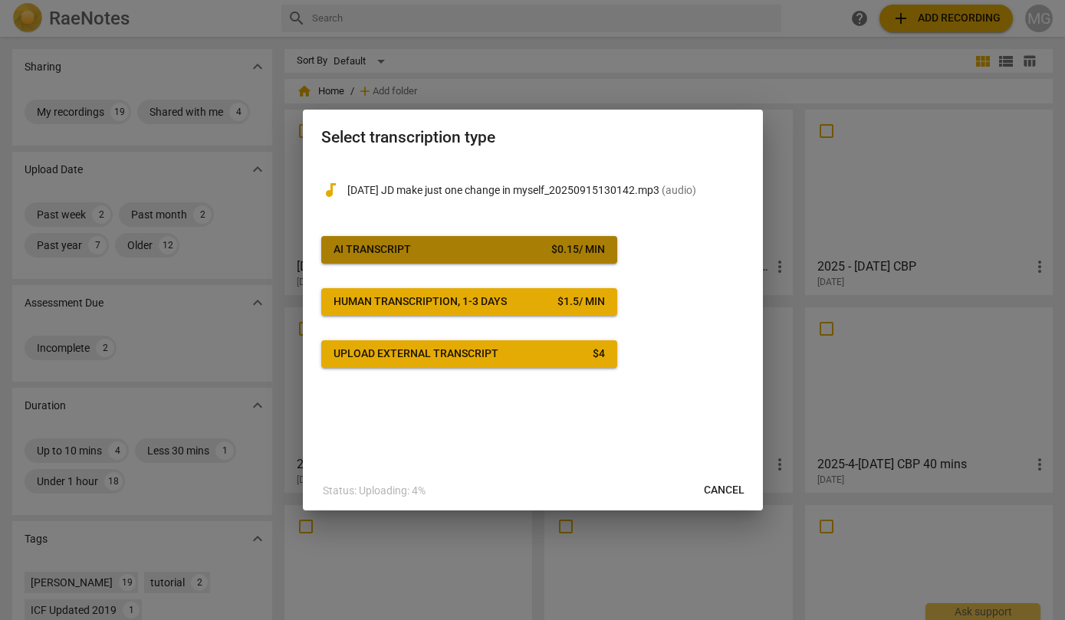
click at [517, 249] on span "AI Transcript $ 0.15 / min" at bounding box center [468, 249] width 271 height 15
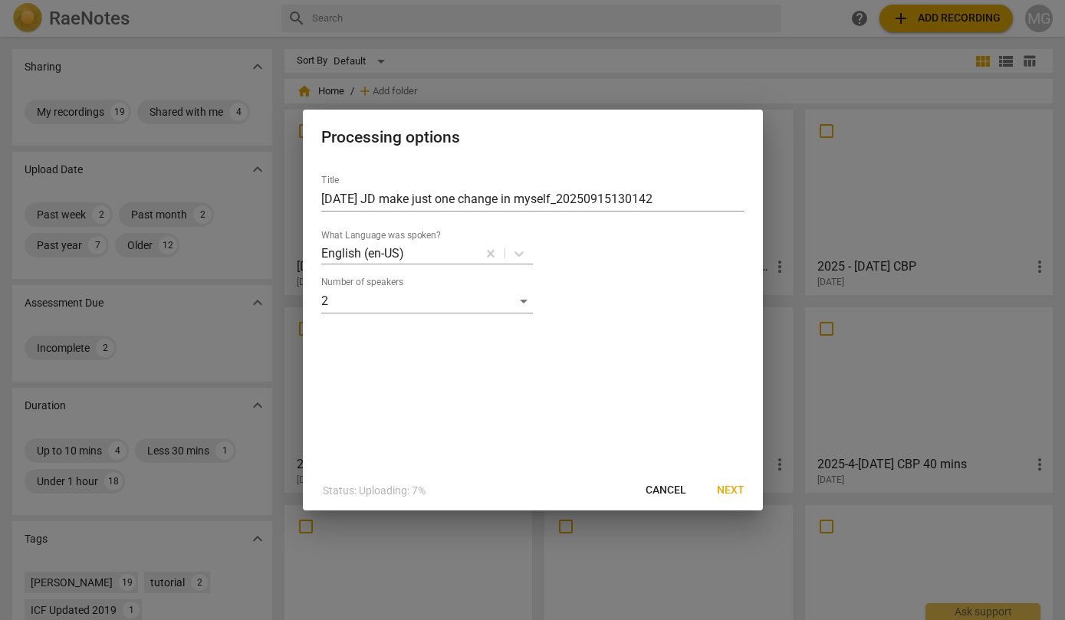
click at [727, 488] on span "Next" at bounding box center [731, 490] width 28 height 15
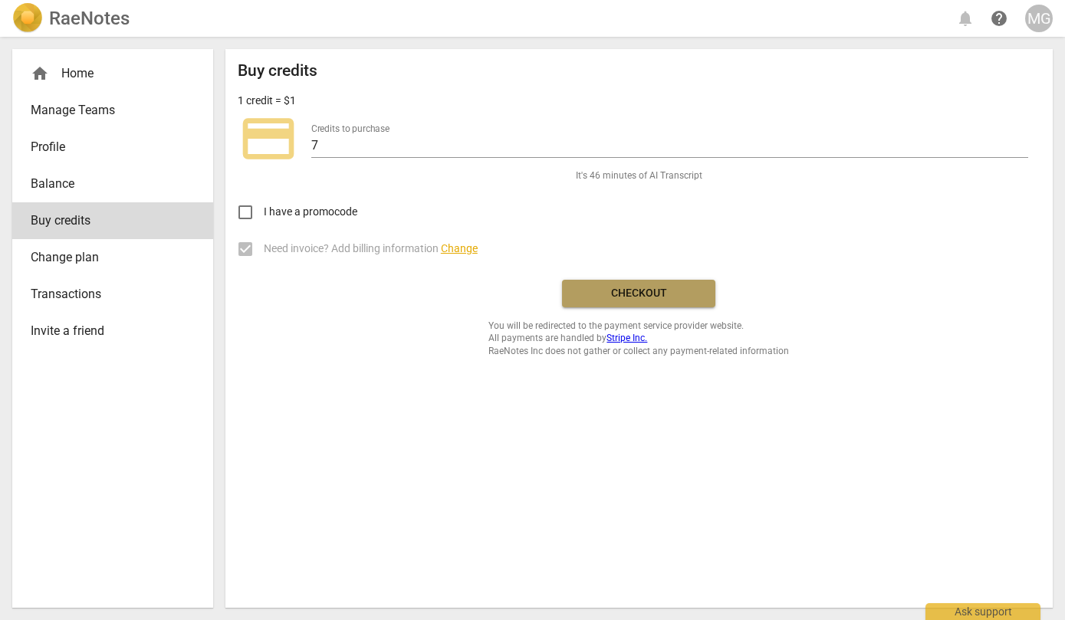
click at [606, 291] on span "Checkout" at bounding box center [638, 293] width 129 height 15
